Goal: Information Seeking & Learning: Learn about a topic

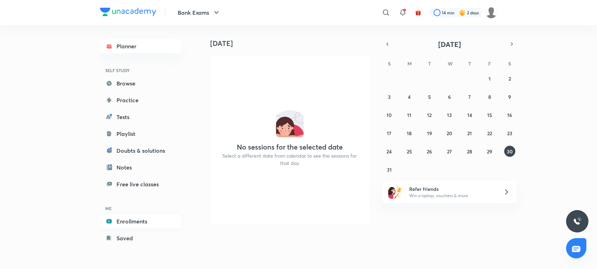
click at [128, 220] on link "Enrollments" at bounding box center [140, 221] width 81 height 14
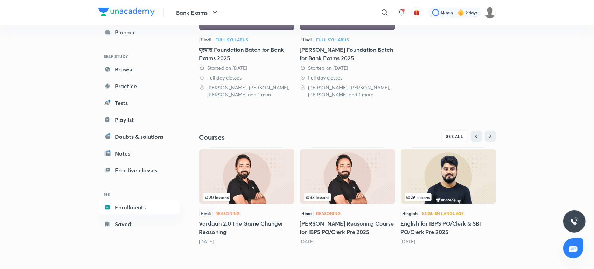
scroll to position [213, 0]
click at [448, 134] on span "SEE ALL" at bounding box center [454, 136] width 17 height 5
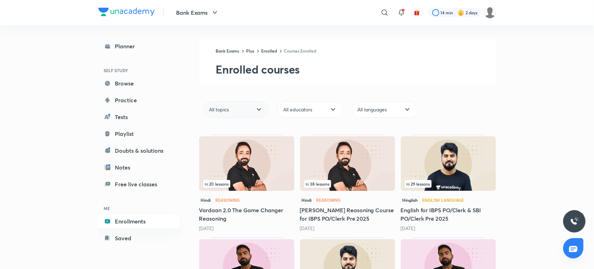
click at [266, 109] on div "All topics" at bounding box center [236, 109] width 66 height 16
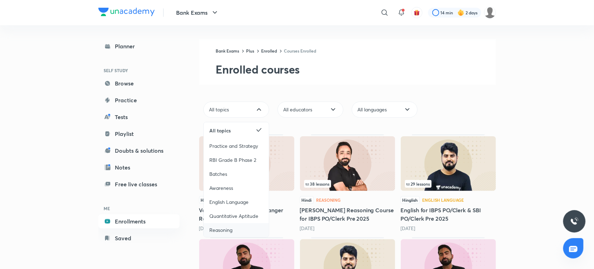
click at [238, 225] on div "Reasoning" at bounding box center [236, 230] width 65 height 14
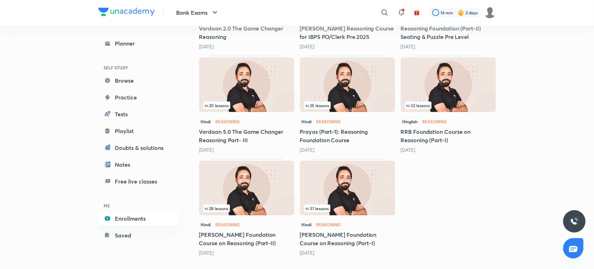
scroll to position [183, 0]
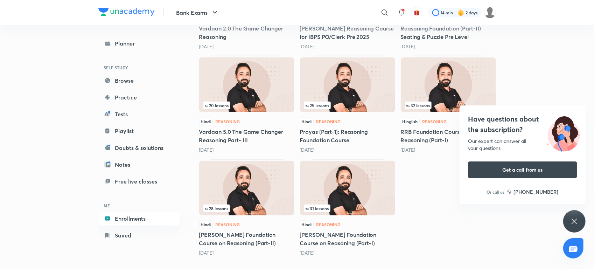
click at [445, 107] on div "32 lessons" at bounding box center [448, 105] width 87 height 8
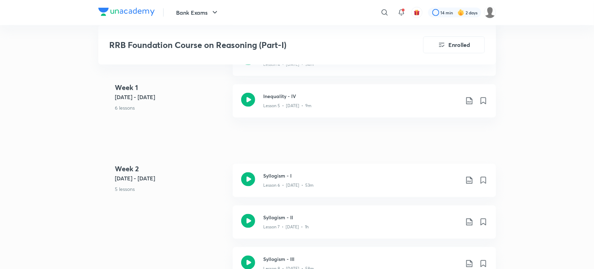
scroll to position [244, 0]
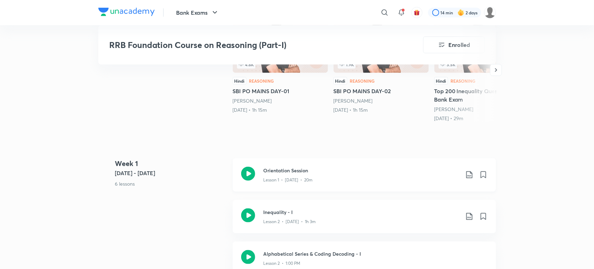
click at [251, 169] on icon at bounding box center [248, 173] width 14 height 14
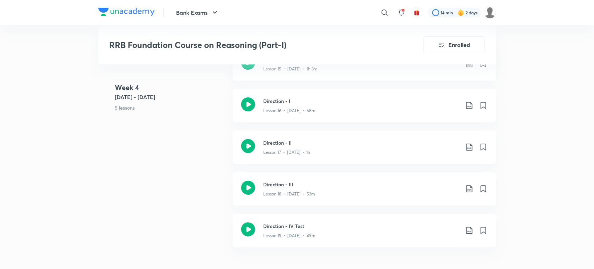
scroll to position [1093, 0]
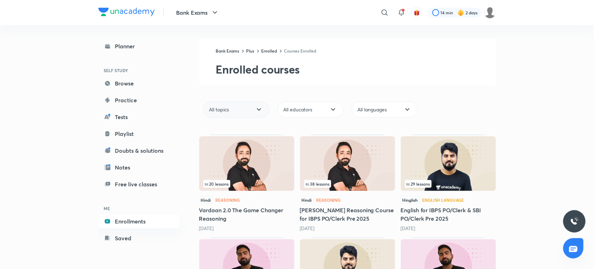
click at [264, 112] on div "All topics" at bounding box center [236, 109] width 66 height 16
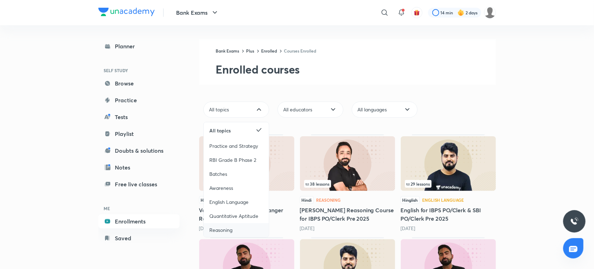
click at [223, 227] on span "Reasoning" at bounding box center [220, 229] width 23 height 7
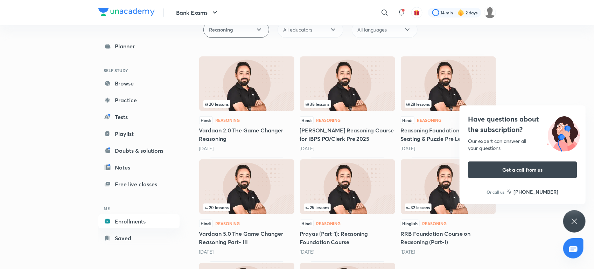
scroll to position [80, 0]
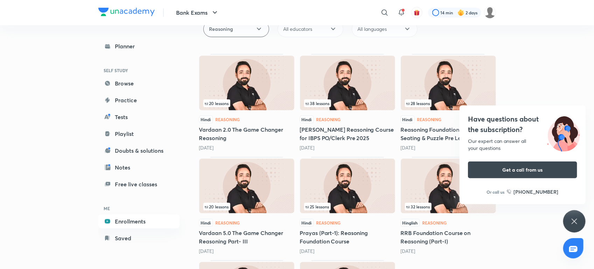
click at [576, 220] on icon at bounding box center [574, 221] width 8 height 8
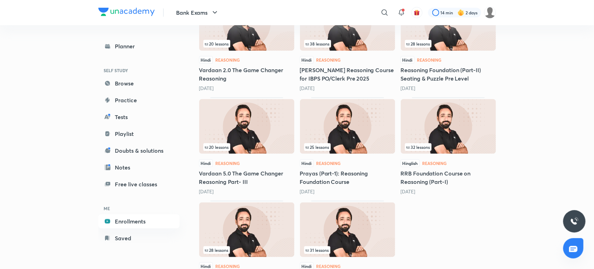
scroll to position [139, 0]
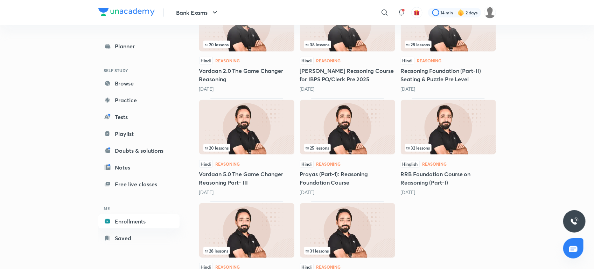
click at [427, 127] on img at bounding box center [447, 127] width 95 height 55
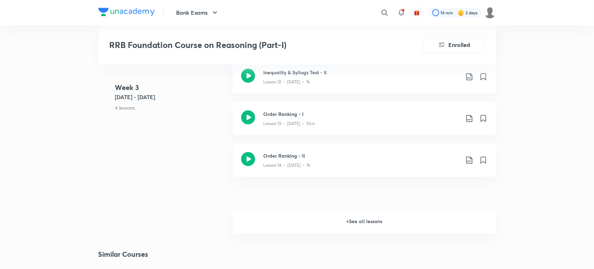
scroll to position [1006, 0]
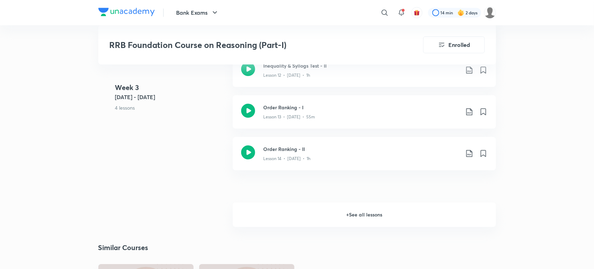
click at [344, 205] on h6 "+ See all lessons" at bounding box center [364, 214] width 263 height 24
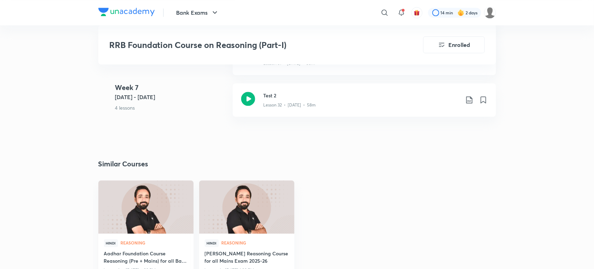
scroll to position [1960, 0]
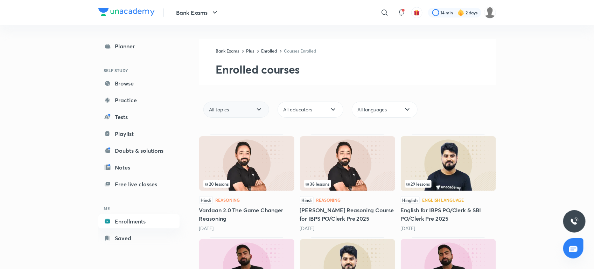
click at [255, 107] on icon at bounding box center [259, 109] width 8 height 8
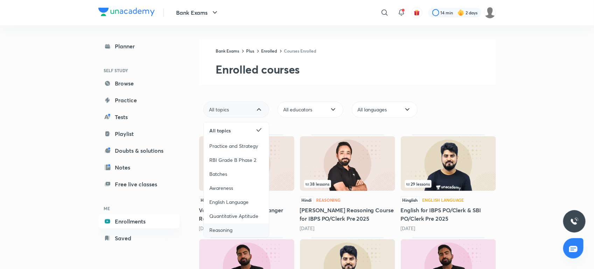
click at [223, 225] on div "Reasoning" at bounding box center [236, 230] width 65 height 14
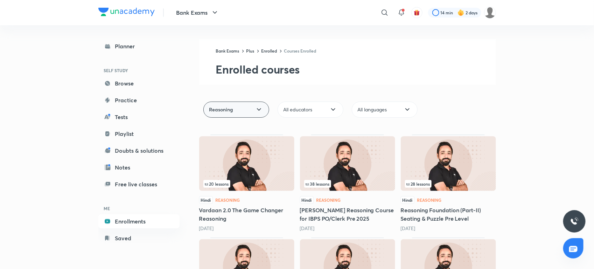
scroll to position [183, 0]
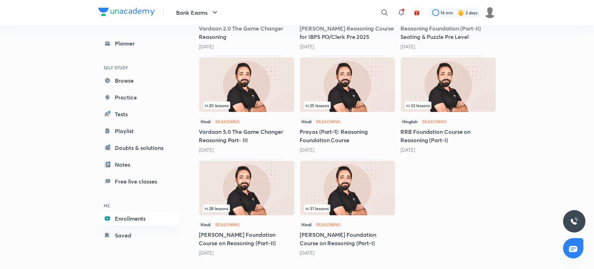
click at [315, 201] on img at bounding box center [347, 188] width 95 height 55
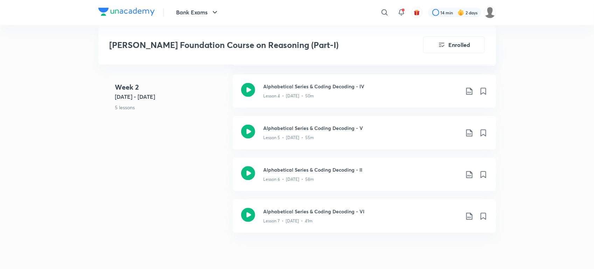
scroll to position [583, 0]
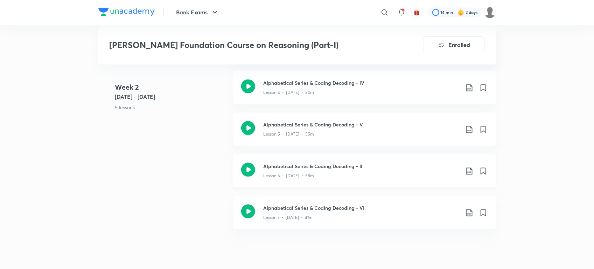
click at [242, 163] on icon at bounding box center [248, 170] width 14 height 14
